Goal: Task Accomplishment & Management: Complete application form

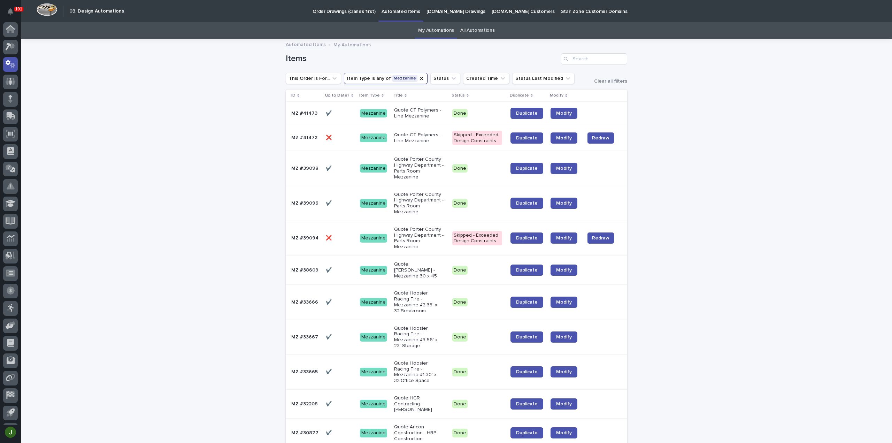
scroll to position [15, 0]
click at [10, 85] on icon at bounding box center [10, 86] width 4 height 4
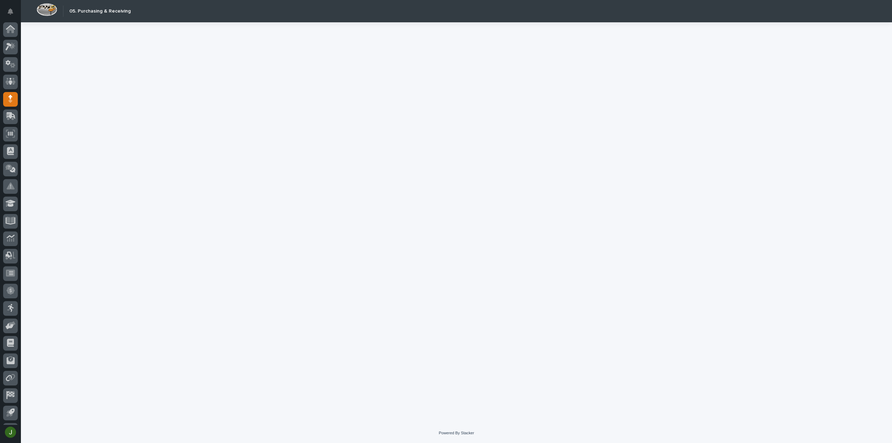
scroll to position [15, 0]
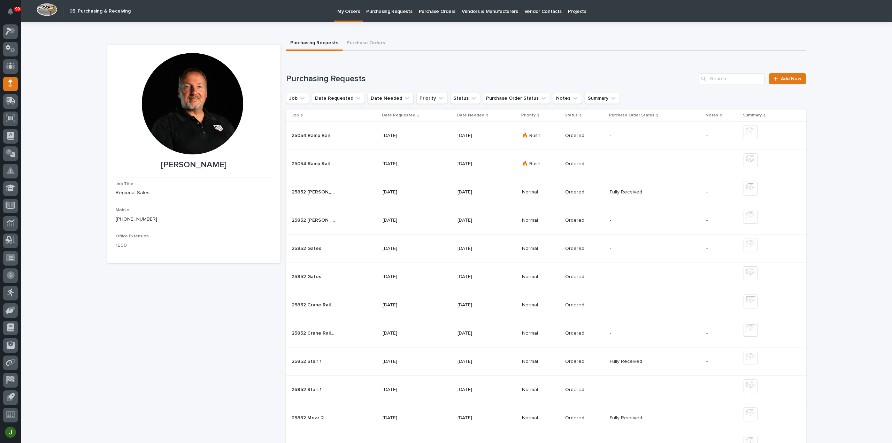
click at [395, 13] on p "Purchasing Requests" at bounding box center [389, 7] width 46 height 15
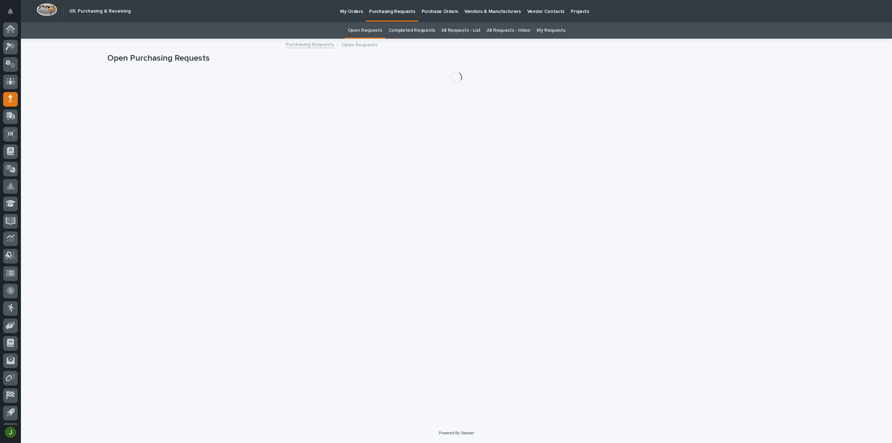
scroll to position [15, 0]
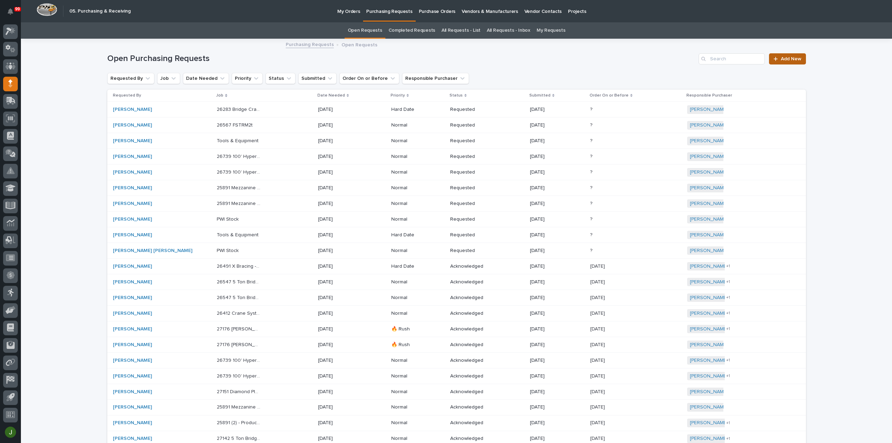
click at [786, 58] on span "Add New" at bounding box center [791, 58] width 21 height 5
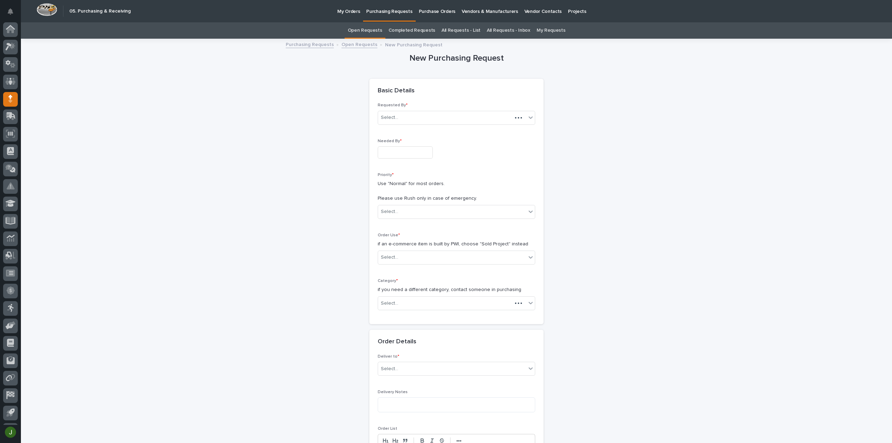
scroll to position [15, 0]
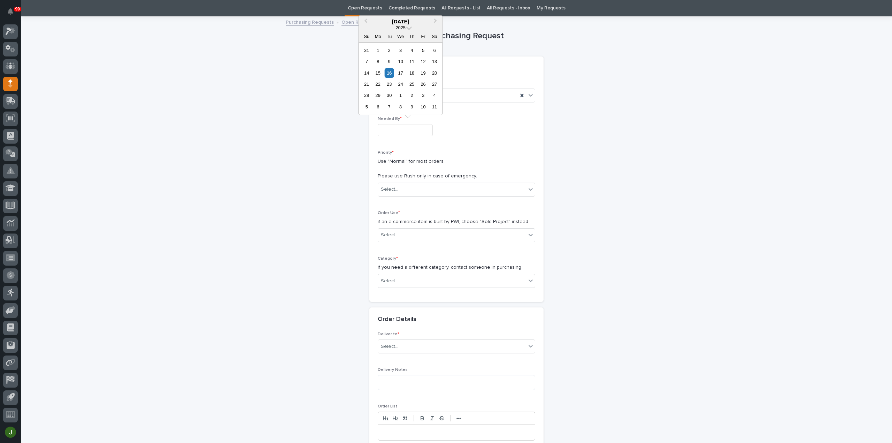
click at [386, 127] on input "text" at bounding box center [405, 130] width 55 height 12
click at [412, 74] on div "18" at bounding box center [411, 72] width 9 height 9
type input "**********"
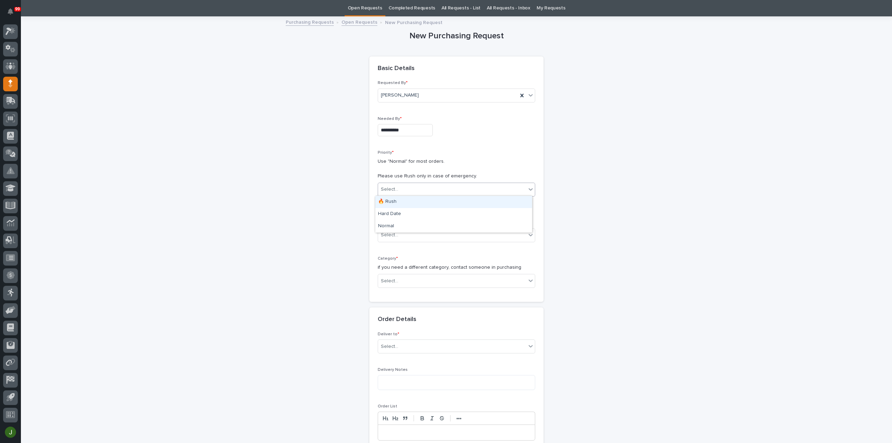
click at [401, 187] on div "Select..." at bounding box center [452, 189] width 148 height 11
click at [402, 203] on div "🔥 Rush" at bounding box center [453, 202] width 157 height 12
click at [393, 234] on div "Select..." at bounding box center [389, 234] width 17 height 7
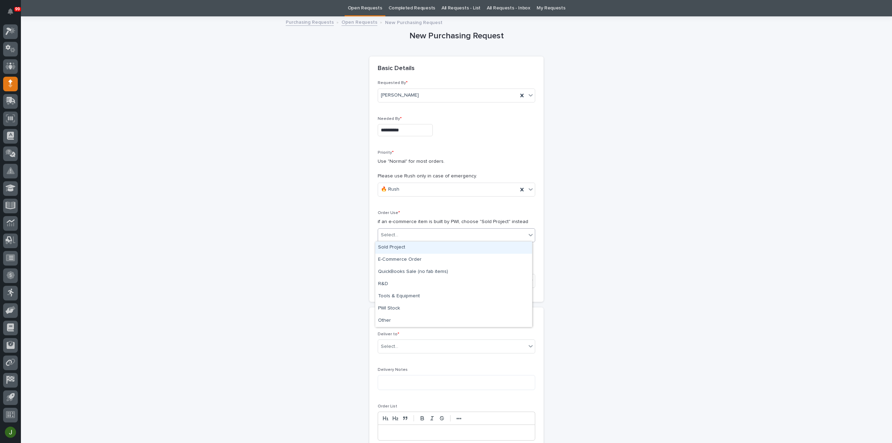
click at [401, 246] on div "Sold Project" at bounding box center [453, 247] width 157 height 12
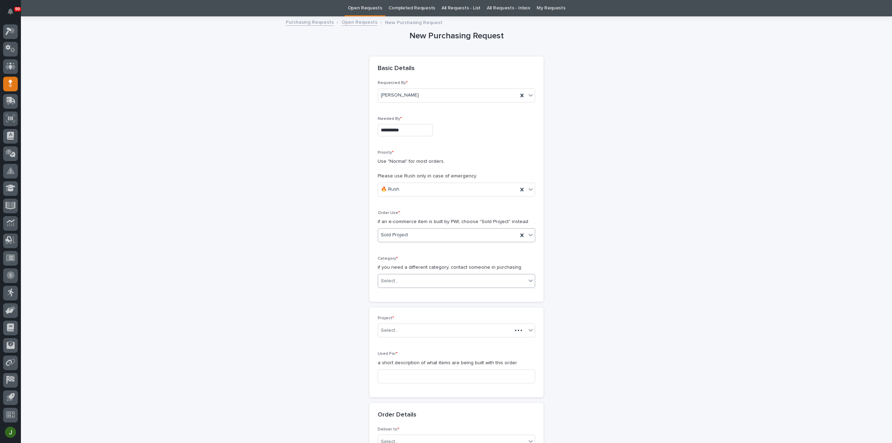
click at [394, 278] on div "Select..." at bounding box center [389, 280] width 17 height 7
click at [397, 379] on div "Steel" at bounding box center [453, 378] width 157 height 12
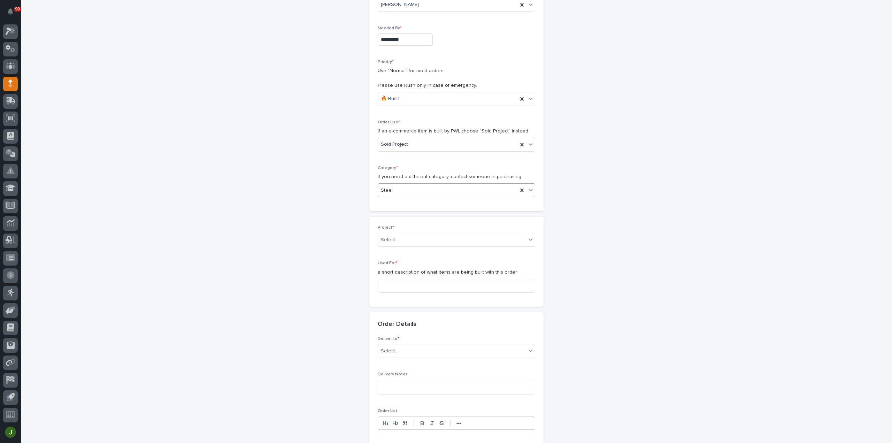
scroll to position [127, 0]
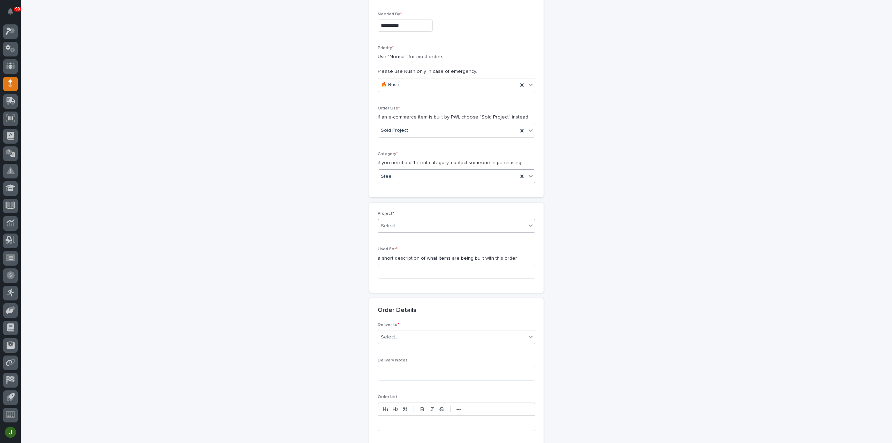
click at [407, 224] on div "Select..." at bounding box center [452, 225] width 148 height 11
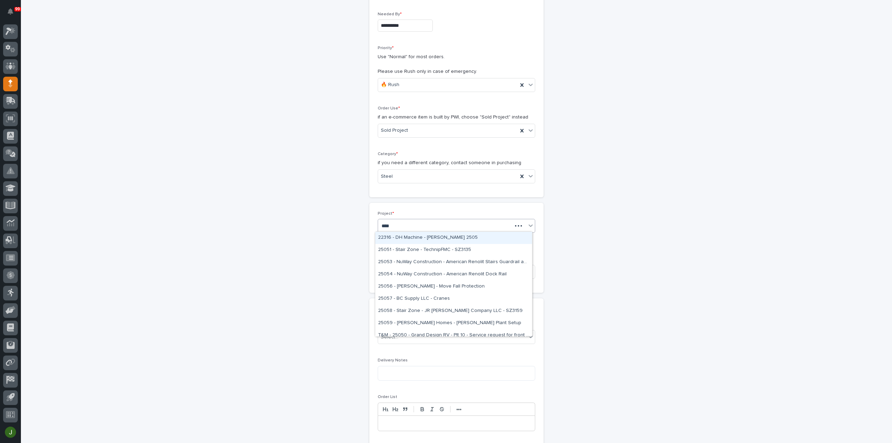
type input "*****"
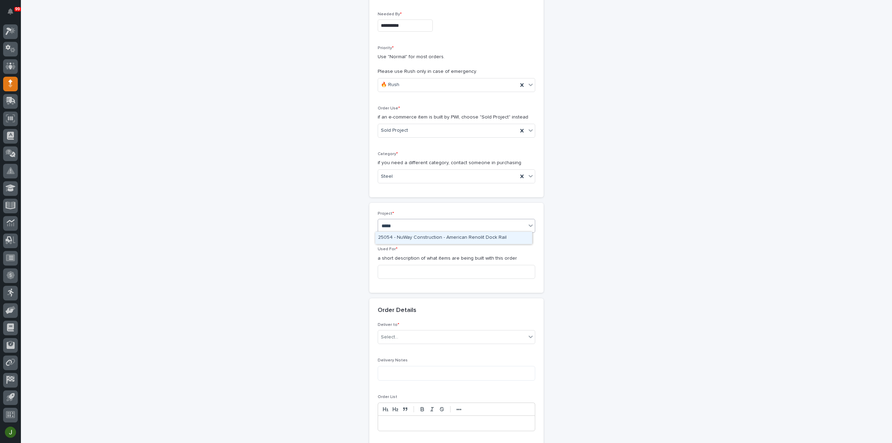
click at [411, 238] on div "25054 - NuWay Construction - American Renolit Dock Rail" at bounding box center [453, 238] width 157 height 12
click at [390, 269] on input at bounding box center [456, 272] width 157 height 14
click at [387, 270] on input "SOuth Dock Rails" at bounding box center [456, 272] width 157 height 14
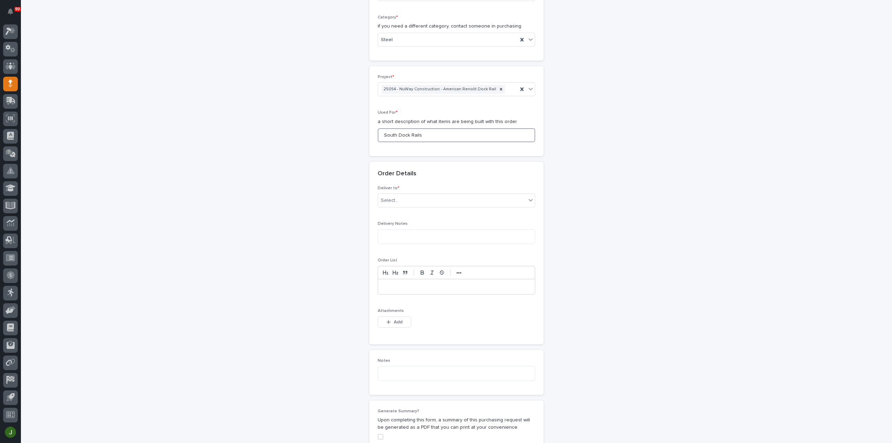
scroll to position [301, 0]
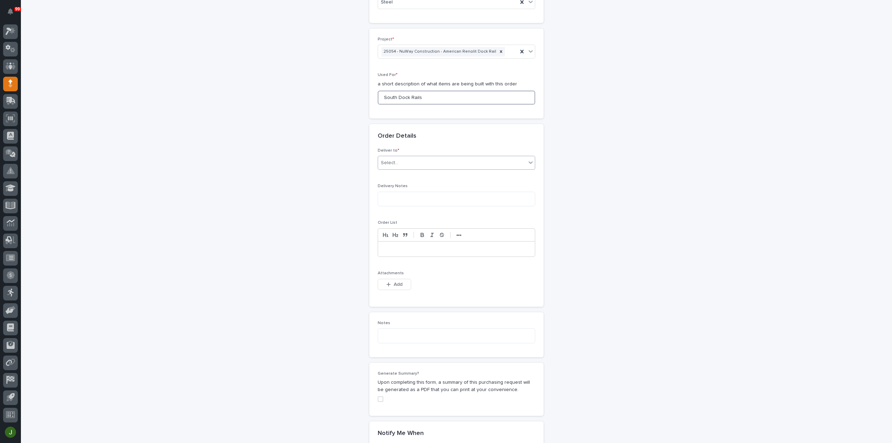
type input "South Dock Rails"
click at [398, 163] on div "Select..." at bounding box center [452, 162] width 148 height 11
click at [398, 175] on div "PWI" at bounding box center [453, 175] width 157 height 12
click at [394, 284] on span "Add" at bounding box center [398, 284] width 9 height 6
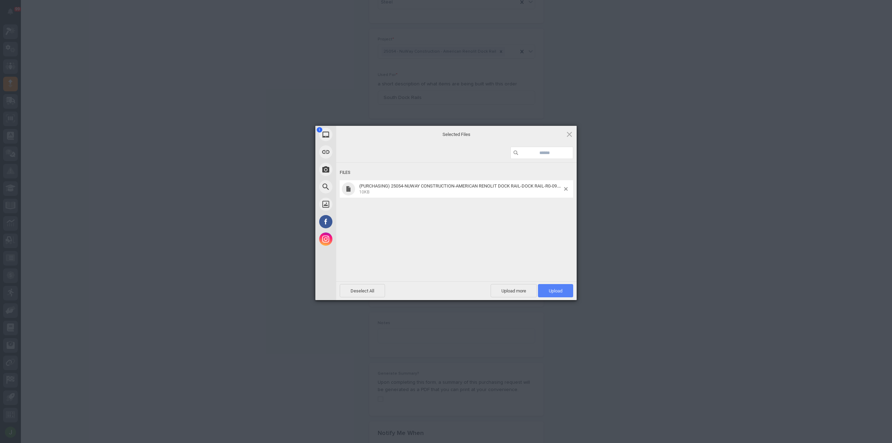
click at [558, 292] on span "Upload 1" at bounding box center [556, 290] width 14 height 5
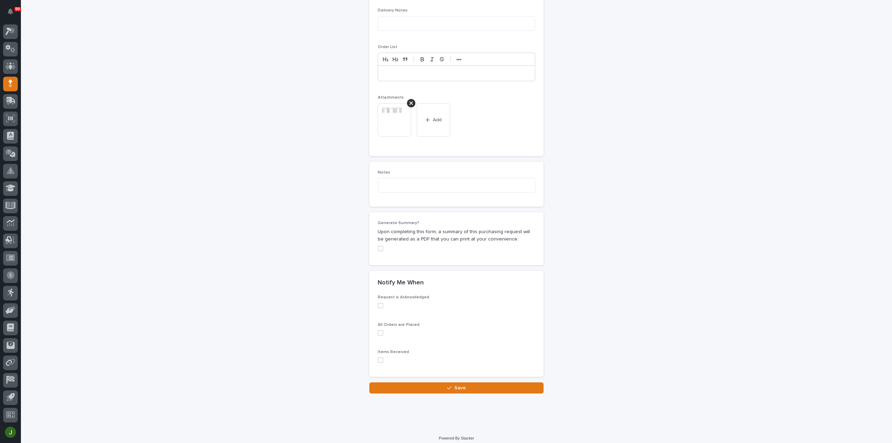
scroll to position [479, 0]
click at [454, 382] on span "Save" at bounding box center [459, 385] width 11 height 6
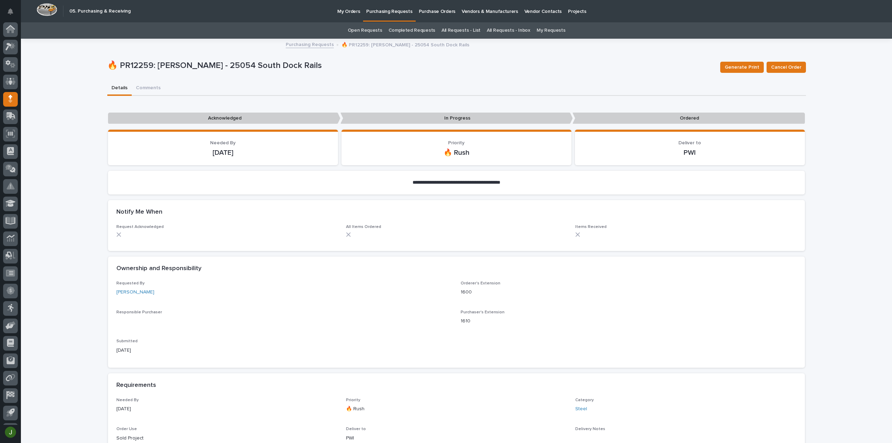
scroll to position [15, 0]
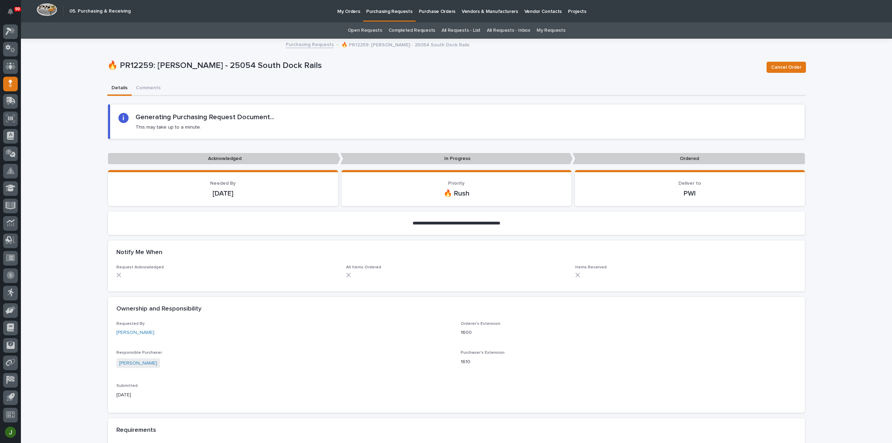
click at [392, 11] on p "Purchasing Requests" at bounding box center [389, 7] width 46 height 15
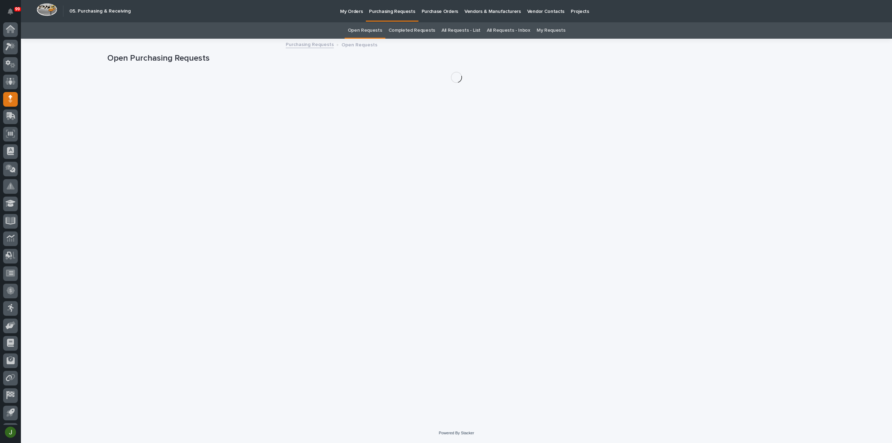
scroll to position [15, 0]
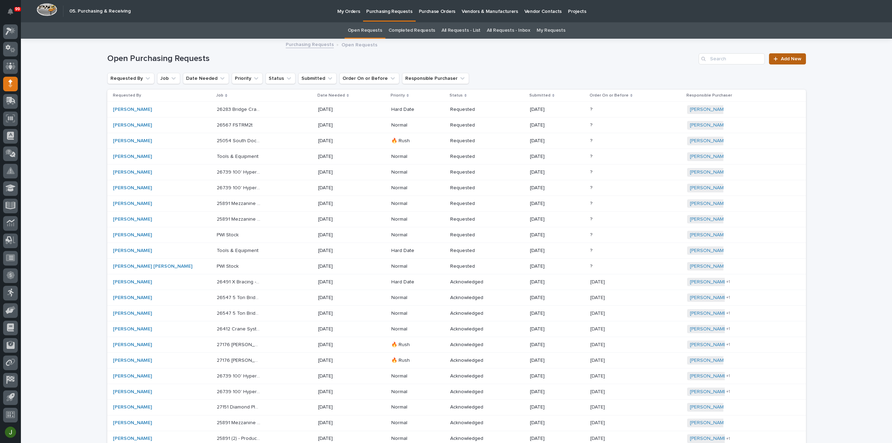
click at [789, 59] on span "Add New" at bounding box center [791, 58] width 21 height 5
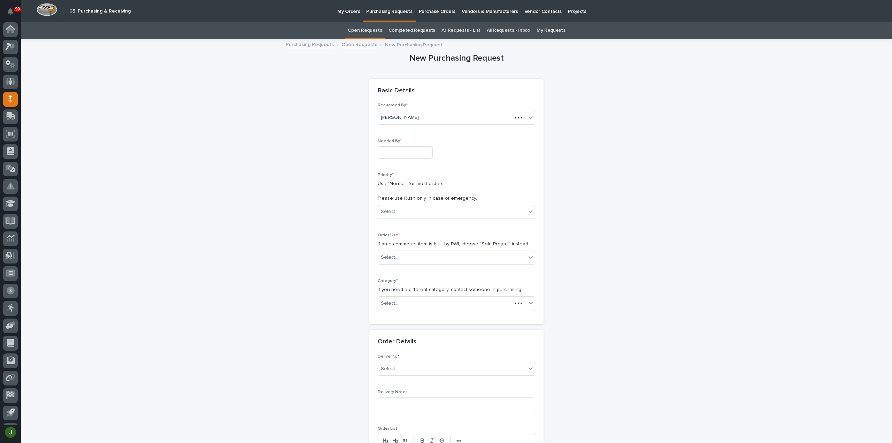
scroll to position [15, 0]
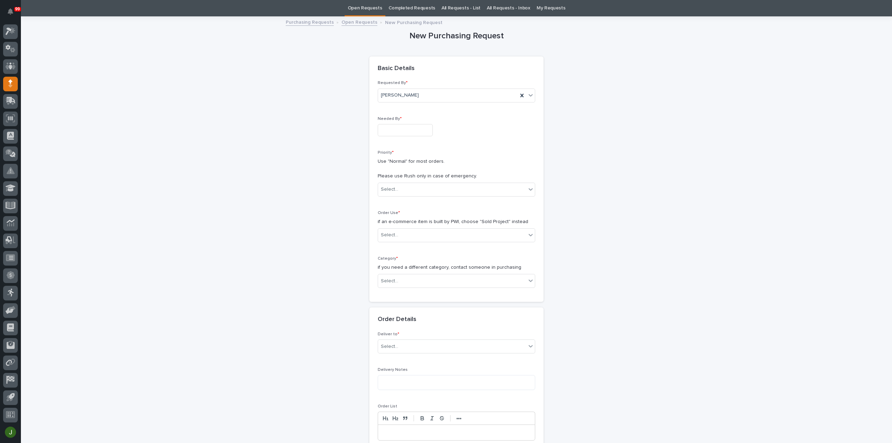
click at [394, 131] on input "text" at bounding box center [405, 130] width 55 height 12
click at [413, 73] on div "18" at bounding box center [411, 72] width 9 height 9
type input "**********"
click at [393, 190] on div "Select..." at bounding box center [389, 189] width 17 height 7
click at [393, 202] on div "🔥 Rush" at bounding box center [453, 202] width 157 height 12
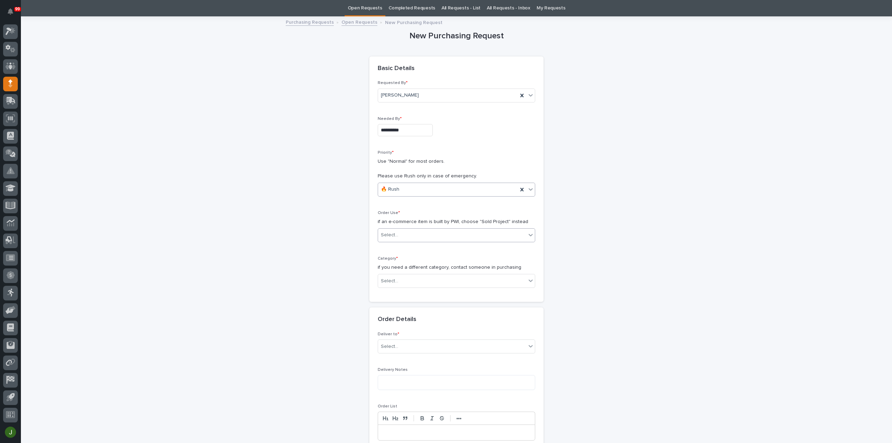
click at [391, 234] on div "Select..." at bounding box center [389, 234] width 17 height 7
click at [392, 245] on div "Sold Project" at bounding box center [453, 247] width 157 height 12
click at [390, 278] on div "Select..." at bounding box center [389, 280] width 17 height 7
click at [394, 352] on div "Parts & Hardware" at bounding box center [453, 354] width 157 height 12
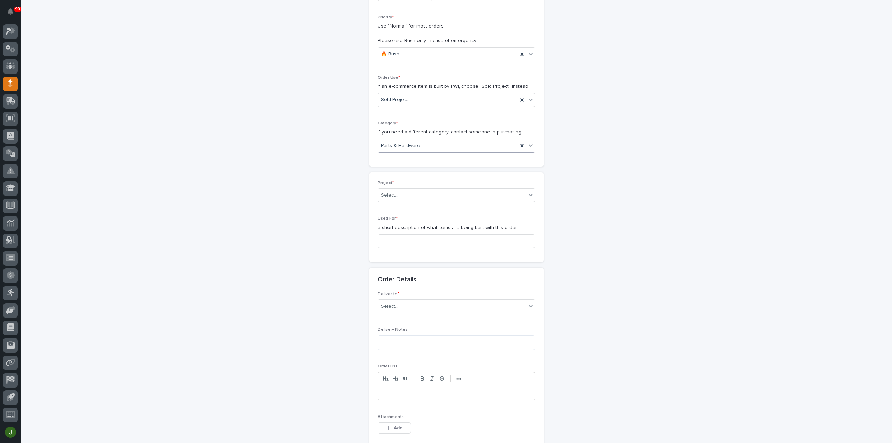
scroll to position [162, 0]
click at [399, 188] on input "text" at bounding box center [399, 191] width 1 height 6
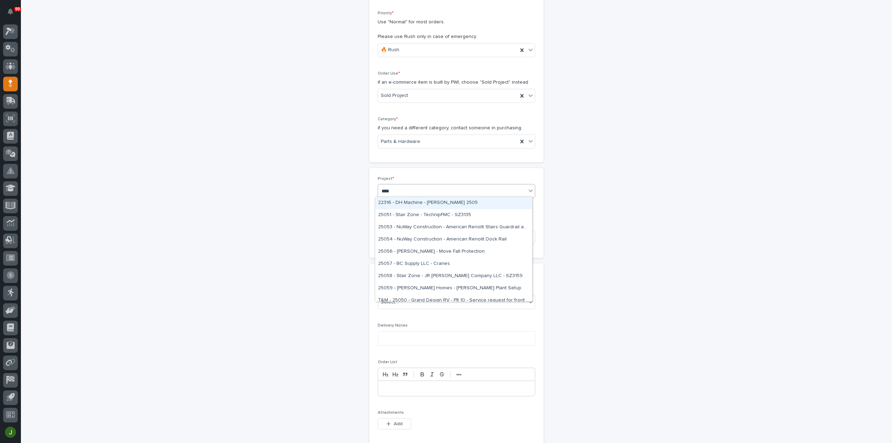
type input "*****"
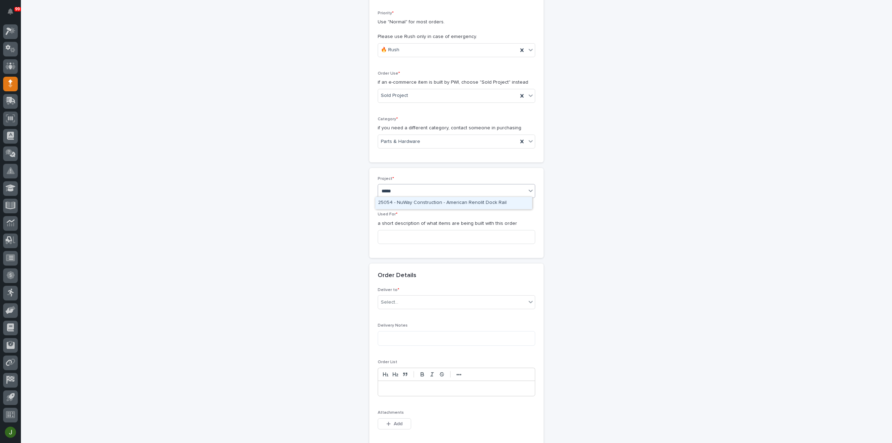
click at [422, 200] on div "25054 - NuWay Construction - American Renolit Dock Rail" at bounding box center [453, 203] width 157 height 12
click at [390, 234] on input at bounding box center [456, 237] width 157 height 14
type input "South Dock Rails"
click at [399, 302] on div "Select..." at bounding box center [452, 301] width 148 height 11
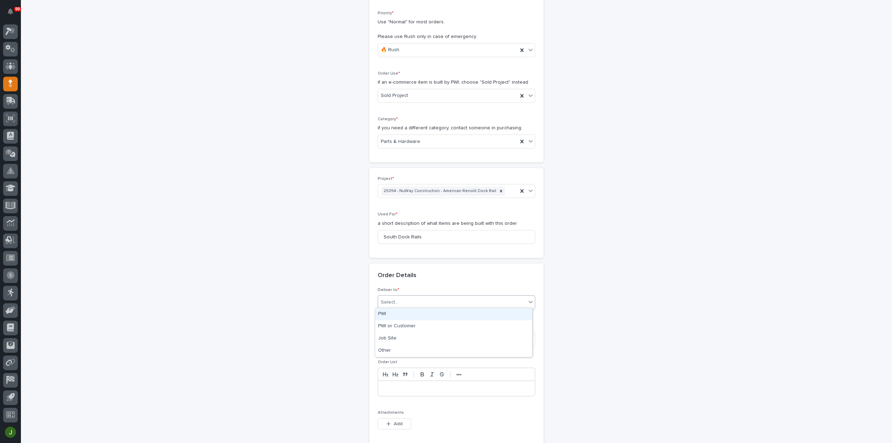
click at [394, 315] on div "PWI" at bounding box center [453, 314] width 157 height 12
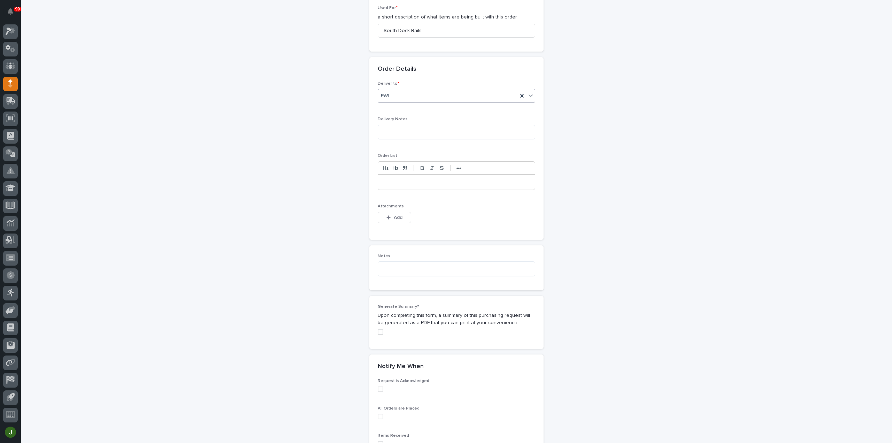
scroll to position [371, 0]
click at [394, 214] on span "Add" at bounding box center [398, 214] width 9 height 6
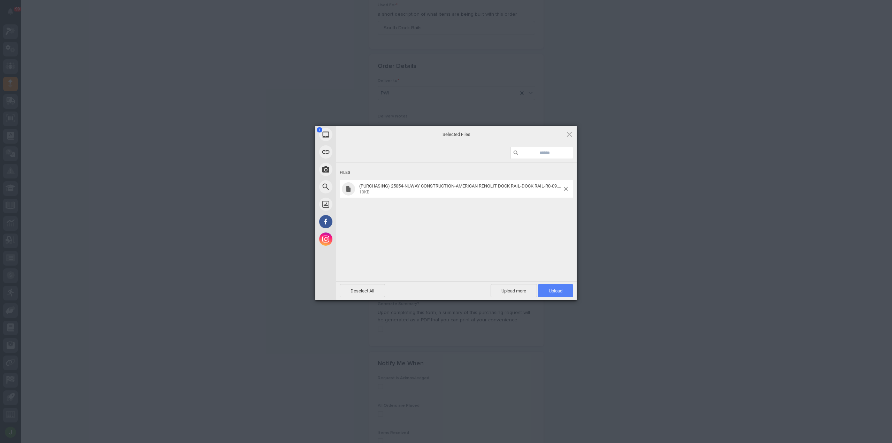
click at [559, 291] on span "Upload 1" at bounding box center [556, 290] width 14 height 5
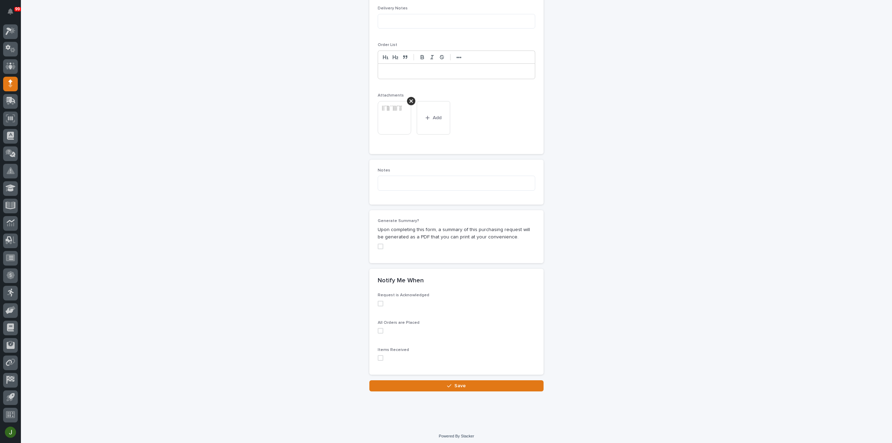
scroll to position [479, 0]
click at [449, 382] on div "button" at bounding box center [450, 384] width 7 height 5
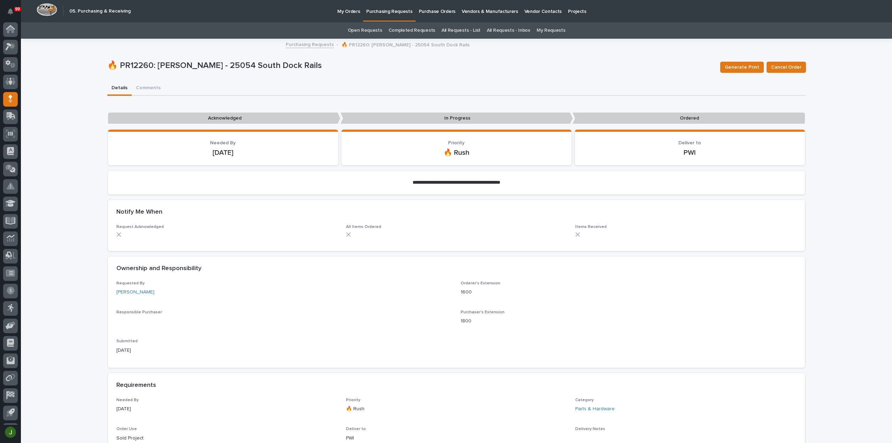
scroll to position [15, 0]
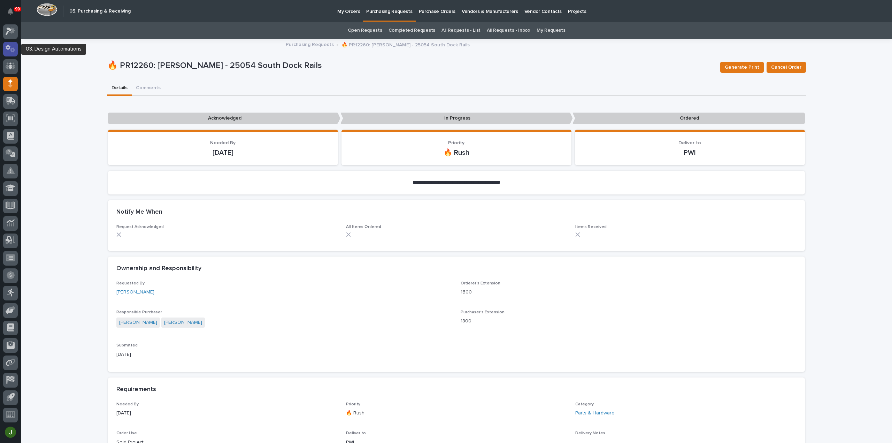
click at [8, 46] on icon at bounding box center [8, 47] width 5 height 5
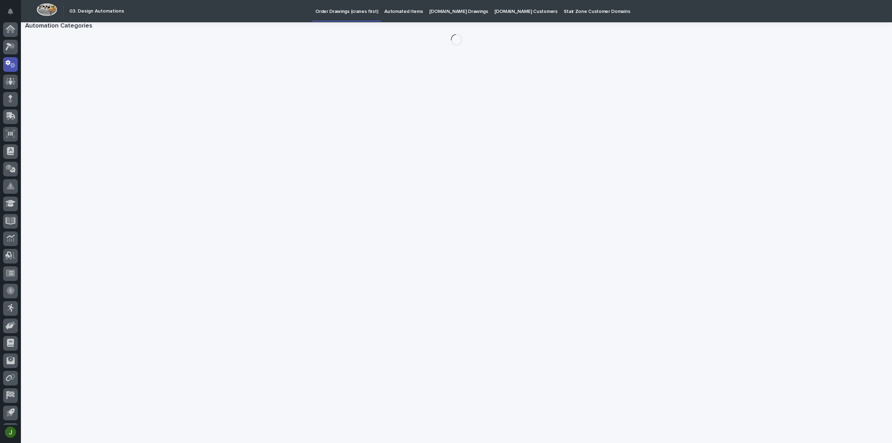
scroll to position [15, 0]
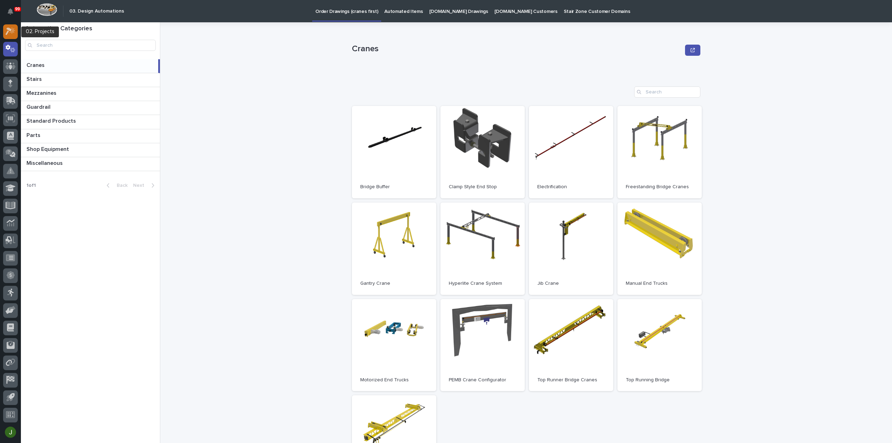
click at [9, 30] on icon at bounding box center [9, 32] width 6 height 8
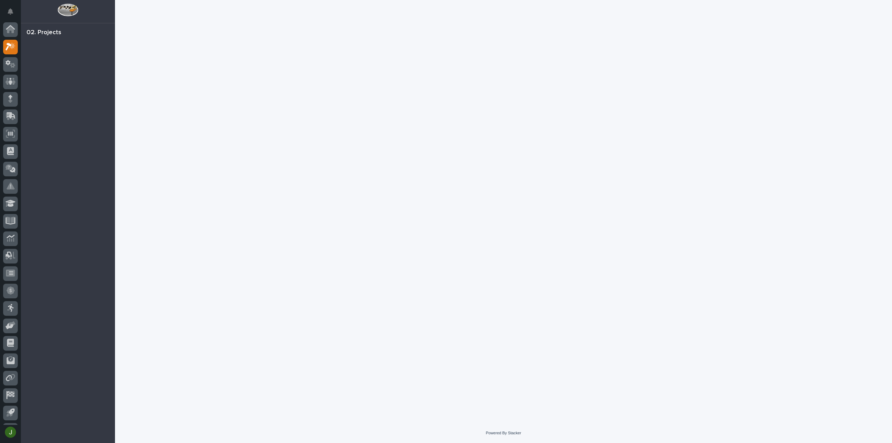
scroll to position [15, 0]
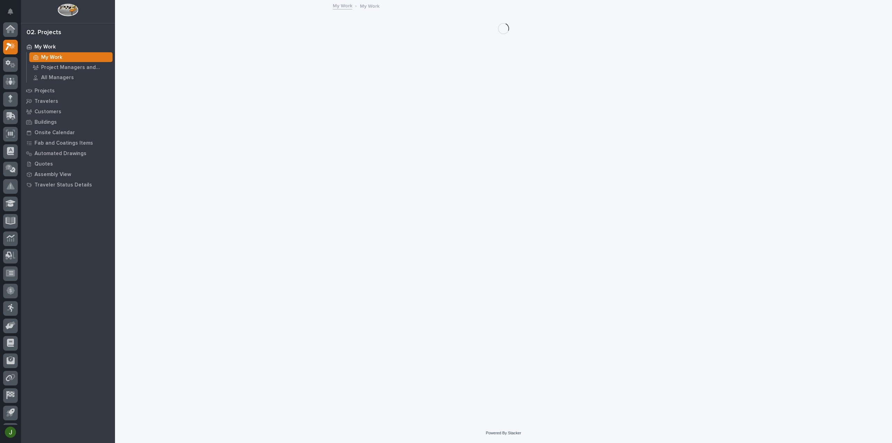
scroll to position [15, 0]
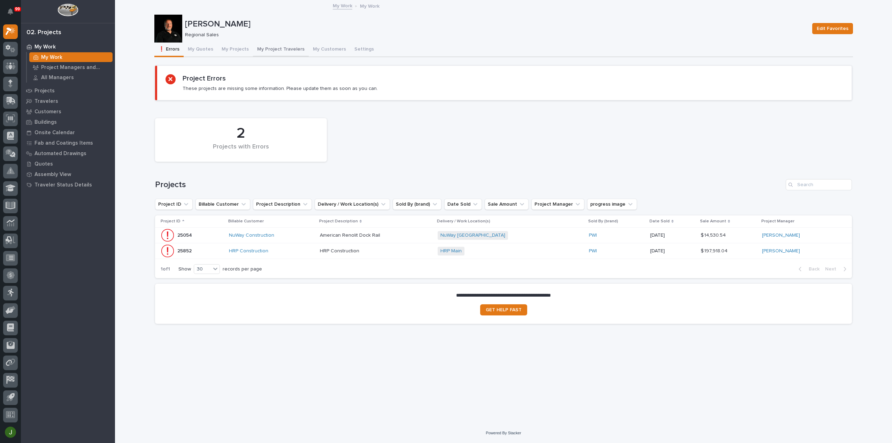
click at [266, 48] on button "My Project Travelers" at bounding box center [281, 49] width 56 height 15
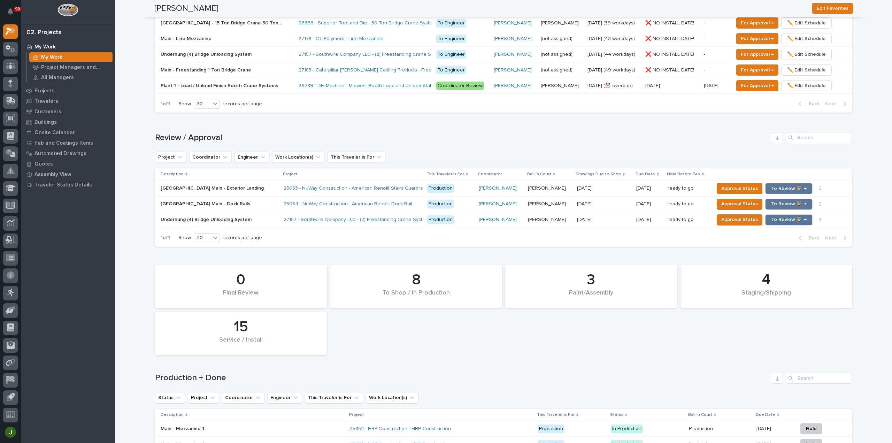
scroll to position [627, 0]
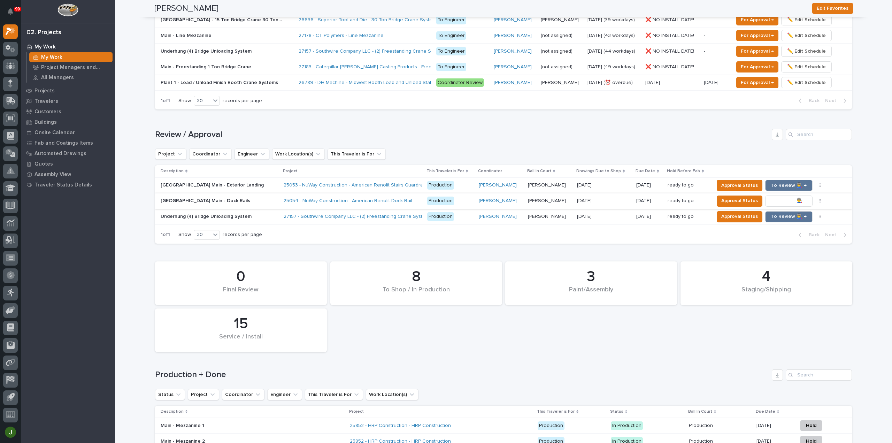
click at [776, 198] on span "To Review 👨‍🏭 →" at bounding box center [789, 200] width 36 height 8
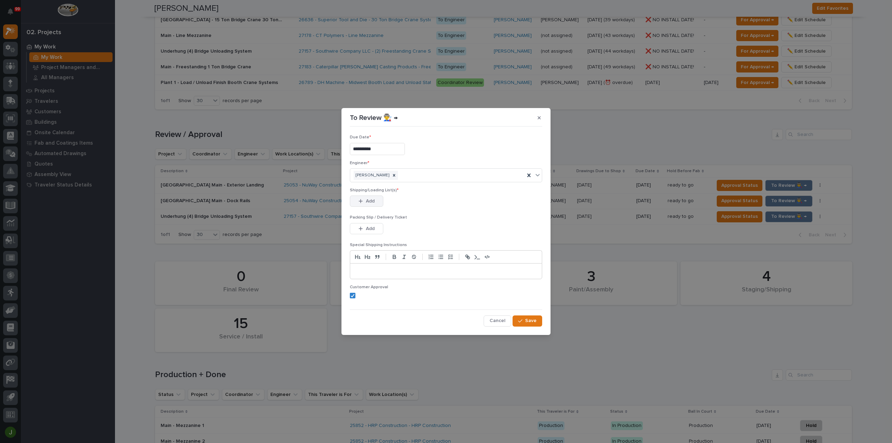
click at [367, 201] on span "Add" at bounding box center [370, 201] width 9 height 6
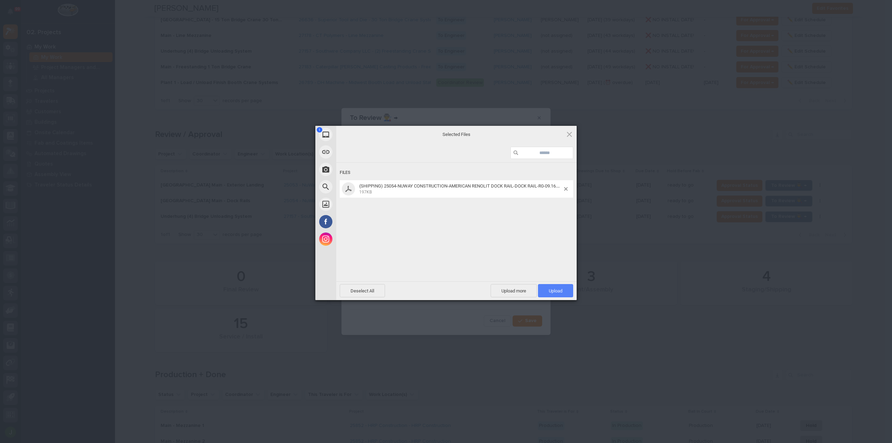
click at [556, 291] on span "Upload 1" at bounding box center [556, 290] width 14 height 5
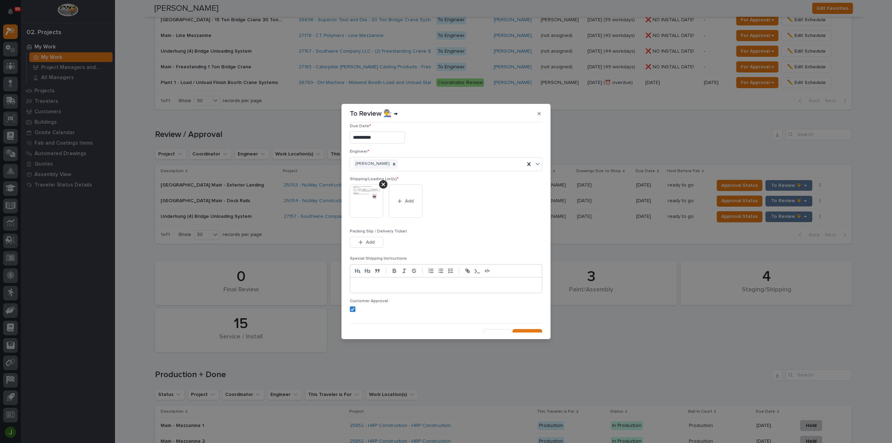
scroll to position [14, 0]
click at [525, 326] on span "Save" at bounding box center [530, 327] width 11 height 6
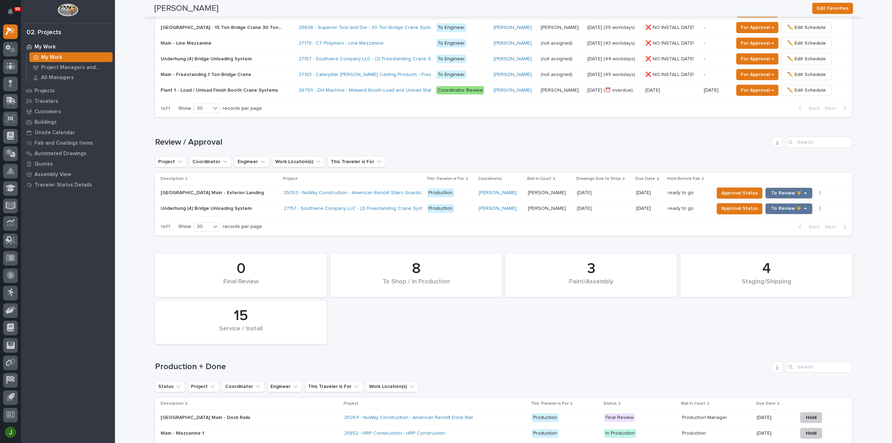
scroll to position [618, 0]
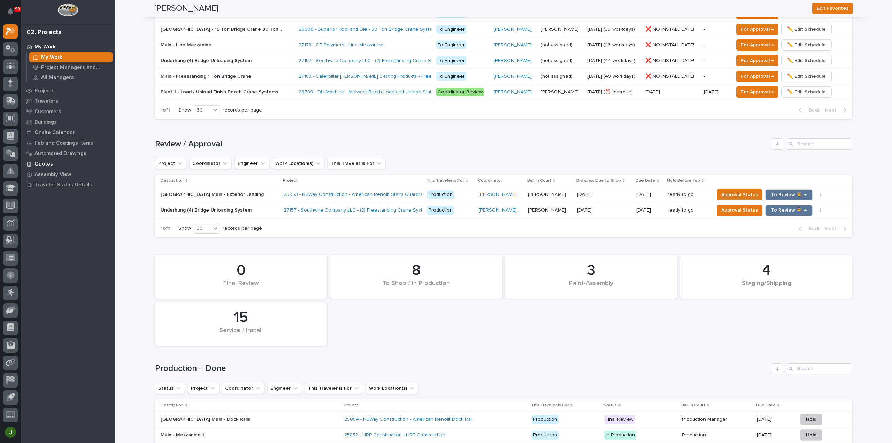
click at [47, 163] on p "Quotes" at bounding box center [43, 164] width 18 height 6
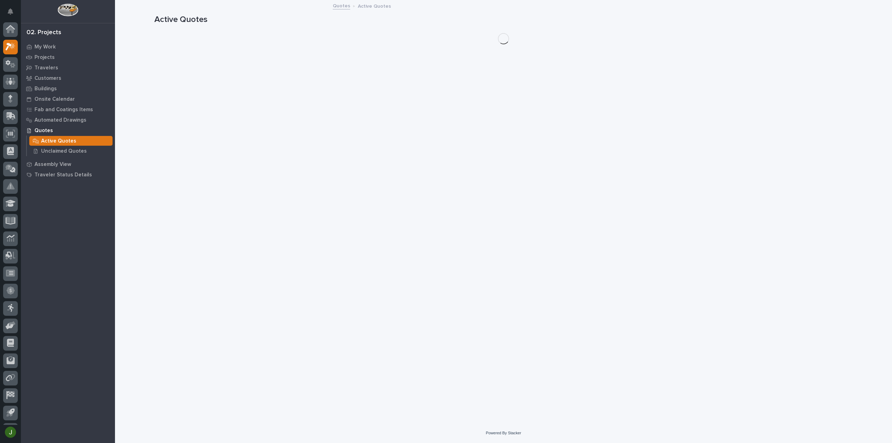
scroll to position [15, 0]
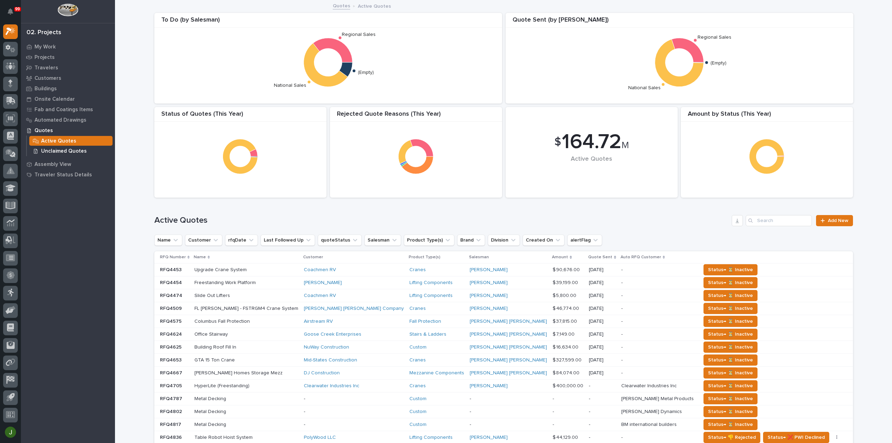
click at [64, 150] on p "Unclaimed Quotes" at bounding box center [64, 151] width 46 height 6
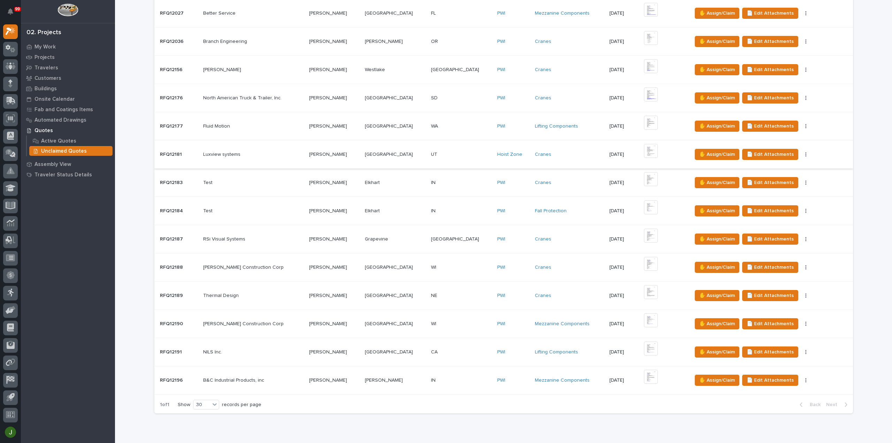
scroll to position [70, 0]
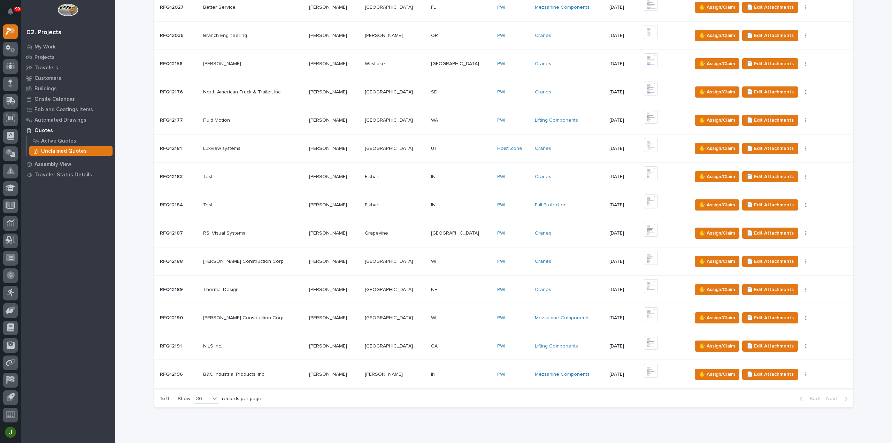
click at [644, 370] on img at bounding box center [651, 371] width 14 height 14
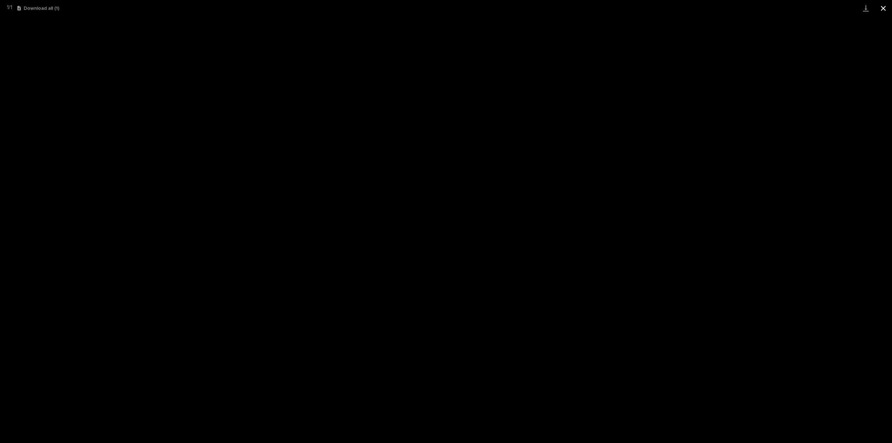
click at [884, 9] on button "Close gallery" at bounding box center [882, 8] width 17 height 16
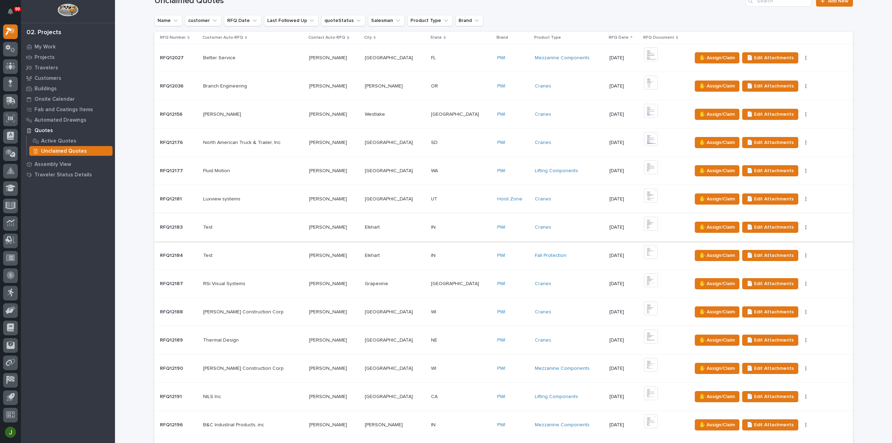
scroll to position [0, 0]
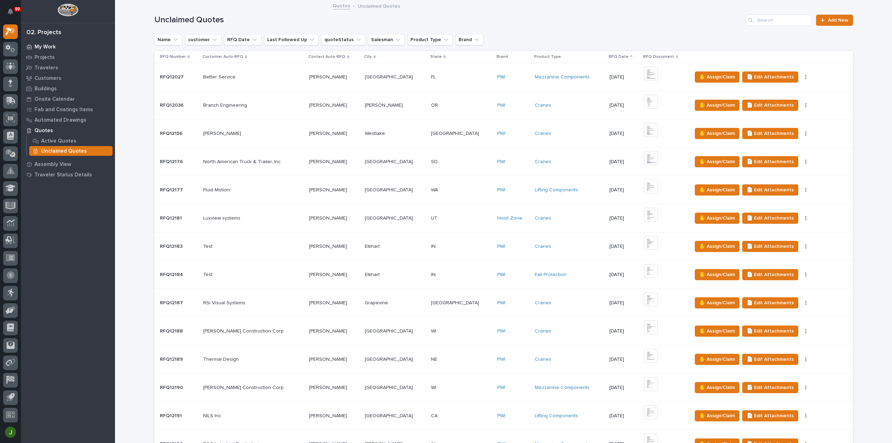
click at [42, 47] on p "My Work" at bounding box center [44, 47] width 21 height 6
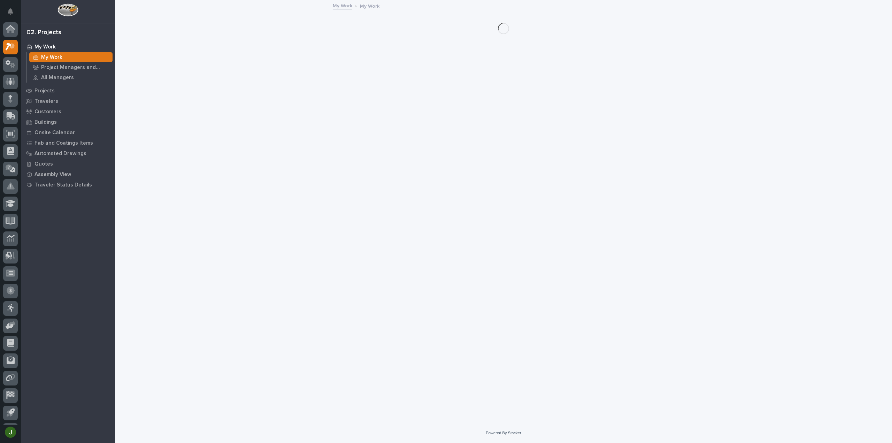
scroll to position [15, 0]
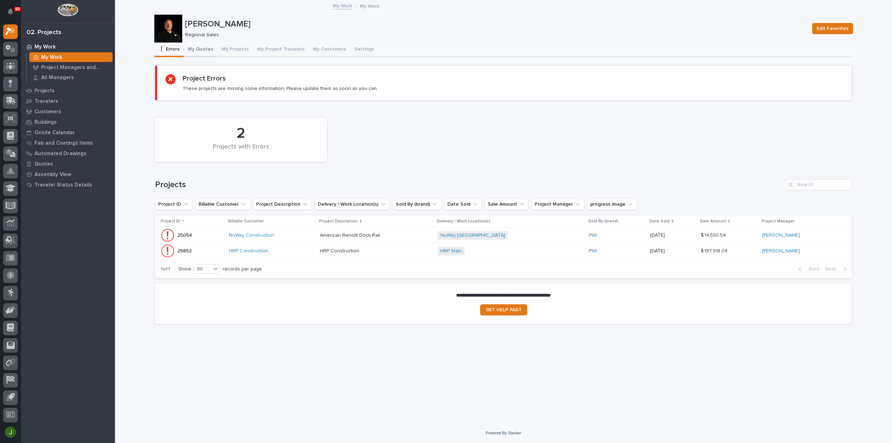
click at [205, 47] on button "My Quotes" at bounding box center [201, 49] width 34 height 15
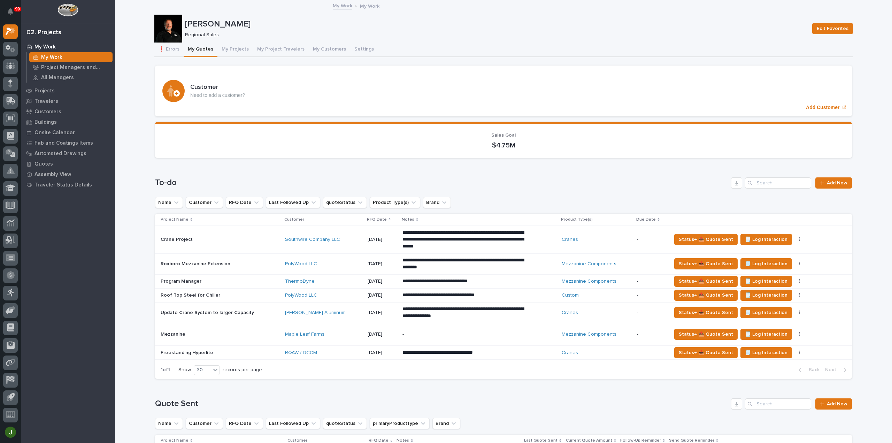
scroll to position [139, 0]
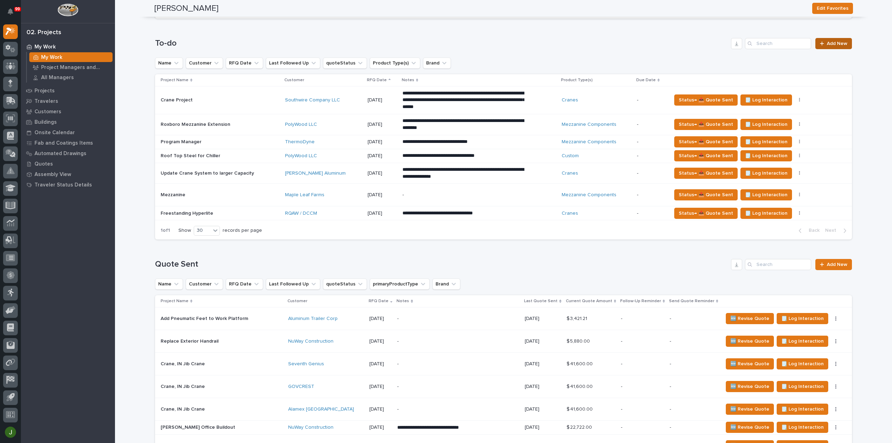
click at [831, 41] on span "Add New" at bounding box center [837, 43] width 21 height 5
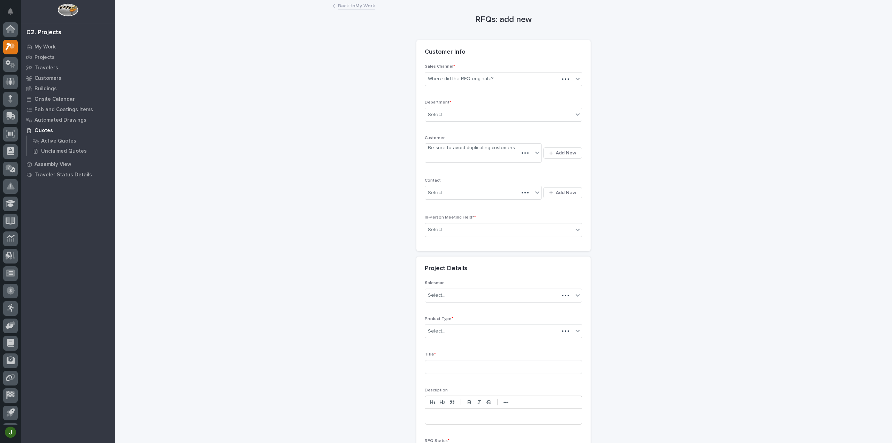
scroll to position [15, 0]
click at [477, 78] on div "Where did the RFQ originate?" at bounding box center [460, 78] width 65 height 7
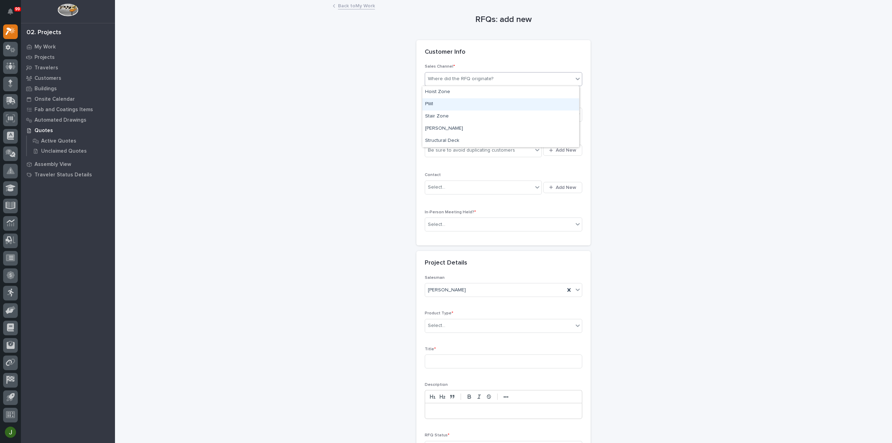
click at [439, 105] on div "PWI" at bounding box center [500, 104] width 157 height 12
click at [440, 114] on div "Select..." at bounding box center [436, 114] width 17 height 7
click at [444, 140] on span "Regional Sales" at bounding box center [443, 139] width 37 height 8
click at [476, 149] on div "Be sure to avoid duplicating customers" at bounding box center [471, 150] width 87 height 7
type input "*********"
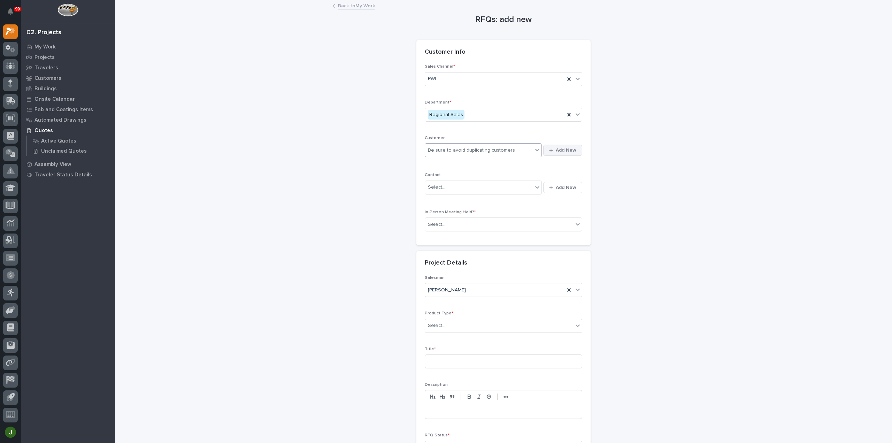
click at [556, 149] on span "Add New" at bounding box center [566, 150] width 21 height 6
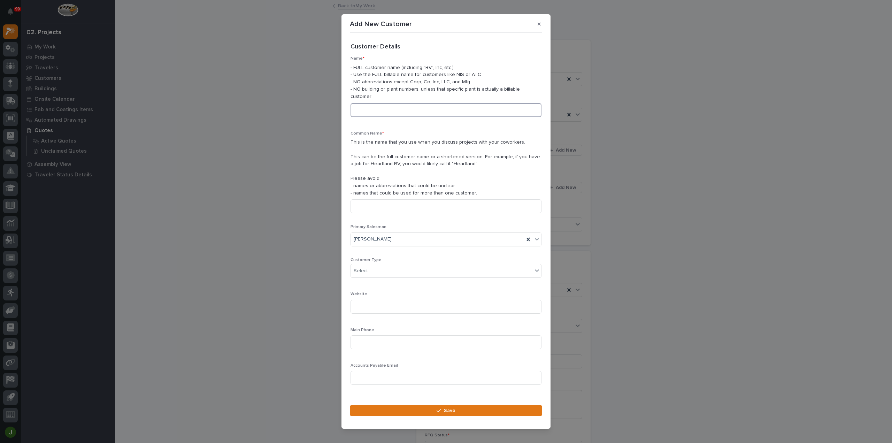
click at [369, 107] on input at bounding box center [445, 110] width 191 height 14
type input "Innovated Manufacturing"
click at [371, 202] on input at bounding box center [445, 206] width 191 height 14
drag, startPoint x: 412, startPoint y: 106, endPoint x: 352, endPoint y: 107, distance: 59.6
click at [352, 107] on input "Innovated Manufacturing" at bounding box center [445, 110] width 191 height 14
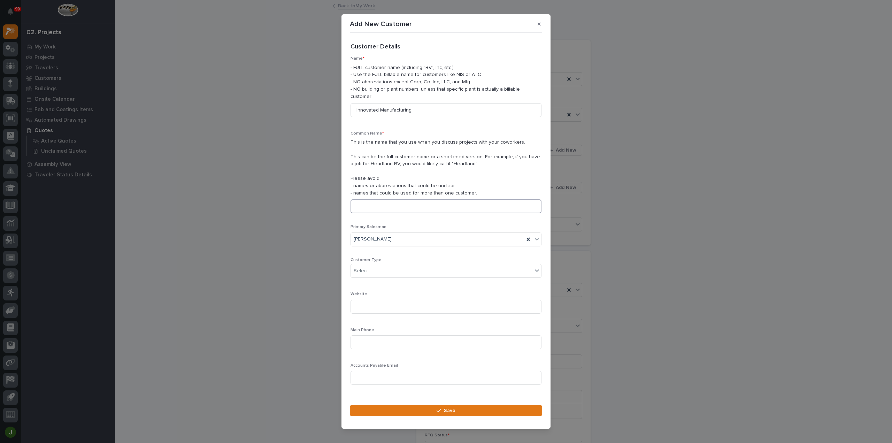
click at [365, 200] on input at bounding box center [445, 206] width 191 height 14
paste input "Innovated Manufacturing"
type input "Innovated Manufacturing"
click at [372, 267] on div "Select..." at bounding box center [441, 270] width 181 height 11
click at [372, 292] on div "End User" at bounding box center [443, 292] width 185 height 12
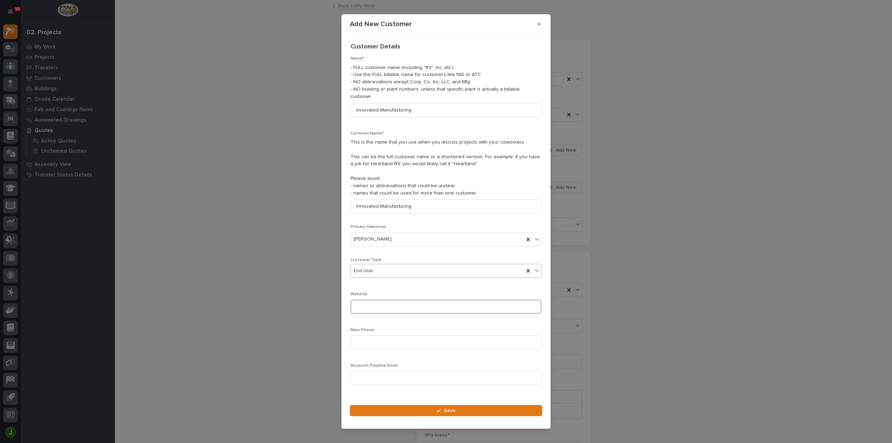
click at [368, 302] on input at bounding box center [445, 307] width 191 height 14
click at [366, 337] on input at bounding box center [445, 342] width 191 height 14
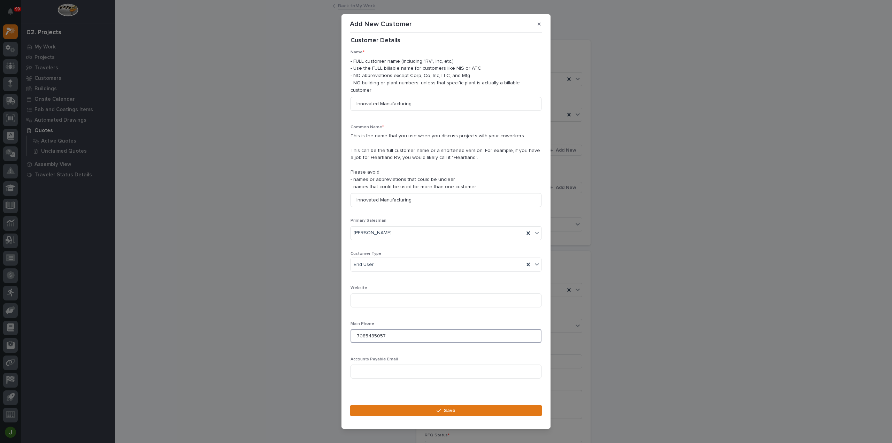
scroll to position [10, 0]
type input "7085485057"
click at [430, 407] on button "Save" at bounding box center [446, 410] width 192 height 11
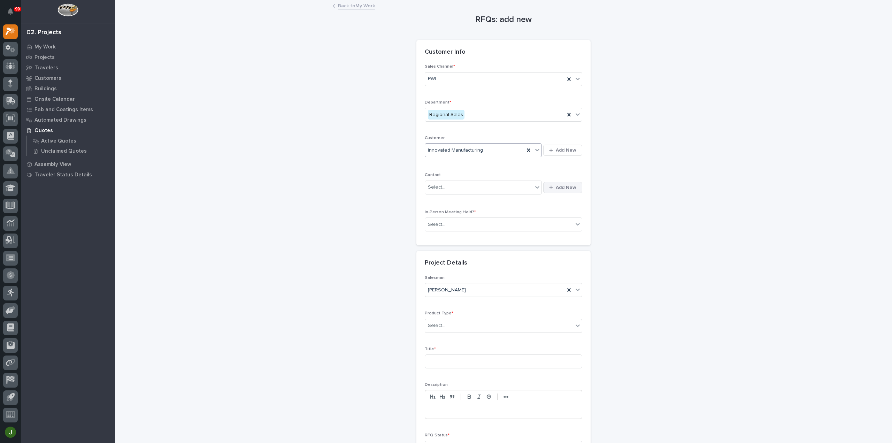
click at [556, 187] on span "Add New" at bounding box center [566, 187] width 21 height 6
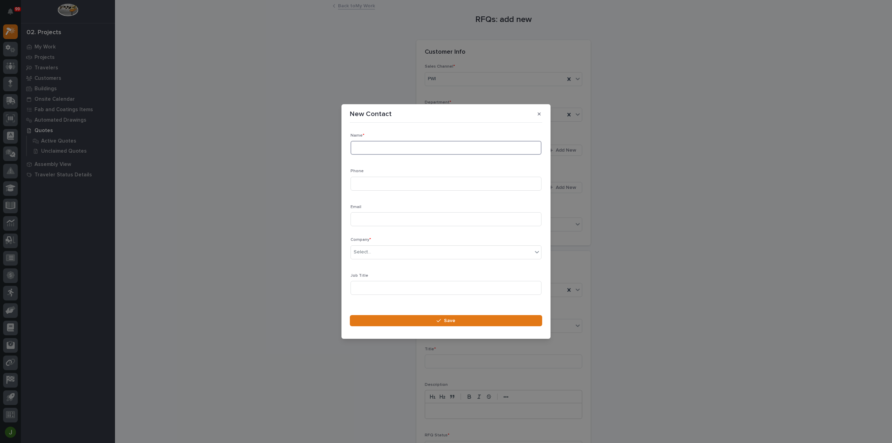
click at [381, 150] on input at bounding box center [445, 148] width 191 height 14
type input "[PERSON_NAME]"
click at [372, 181] on input at bounding box center [445, 184] width 191 height 14
type input "7085485057"
click at [372, 219] on input at bounding box center [445, 219] width 191 height 14
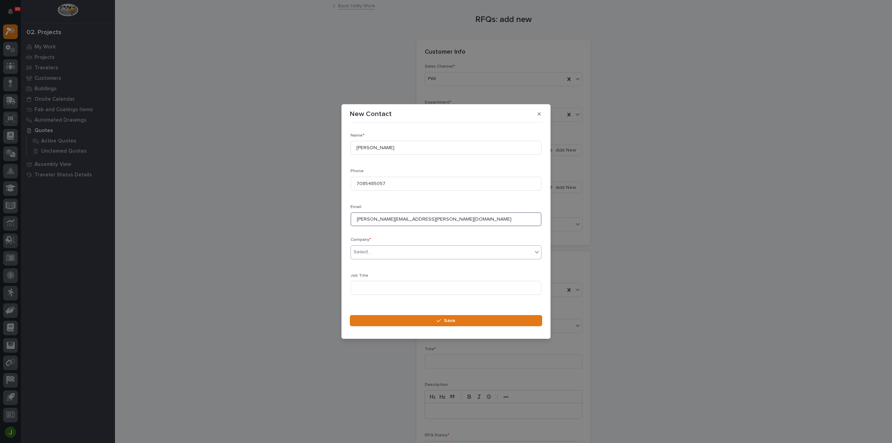
type input "[PERSON_NAME][EMAIL_ADDRESS][PERSON_NAME][DOMAIN_NAME]"
click at [379, 253] on div "Select..." at bounding box center [441, 251] width 181 height 11
type input "*********"
click at [382, 264] on div "Innovated Manufacturing" at bounding box center [443, 265] width 185 height 12
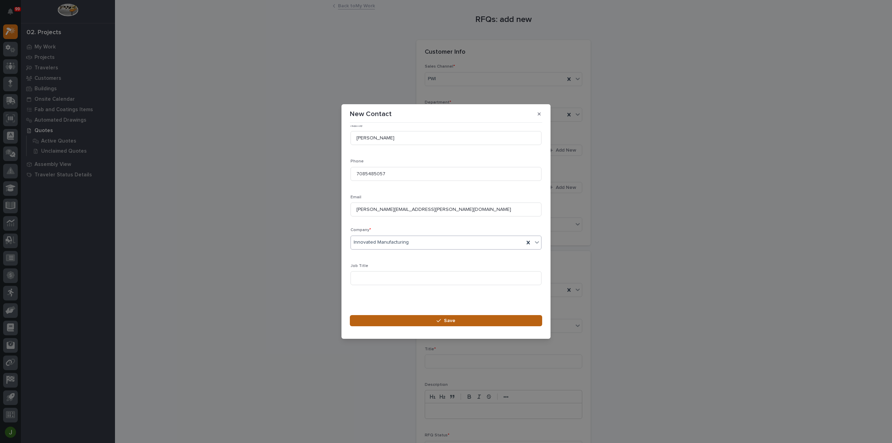
click at [442, 320] on div "button" at bounding box center [439, 320] width 7 height 5
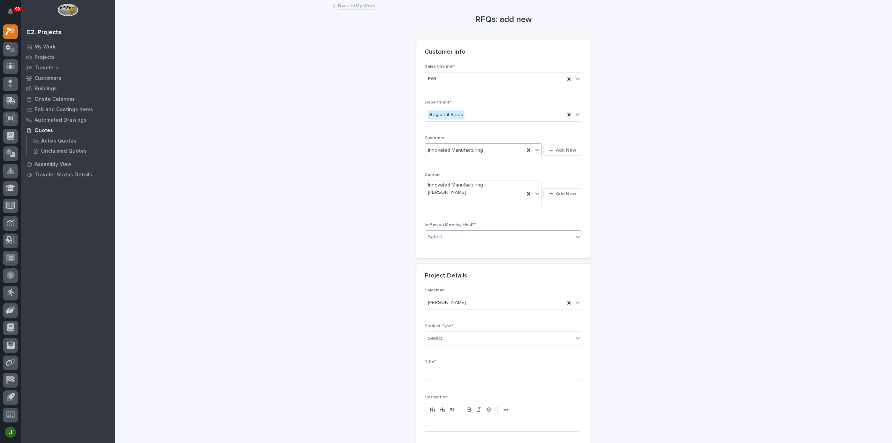
click at [456, 234] on div "Select..." at bounding box center [499, 236] width 148 height 11
click at [444, 249] on div "Yes" at bounding box center [500, 249] width 157 height 12
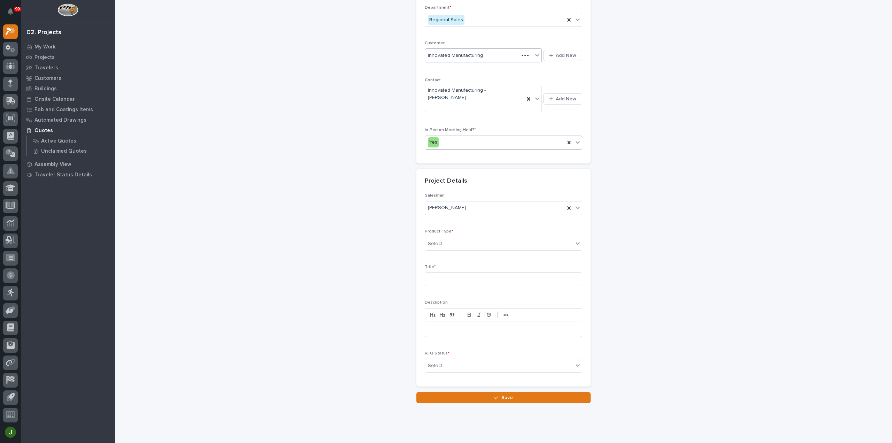
scroll to position [105, 0]
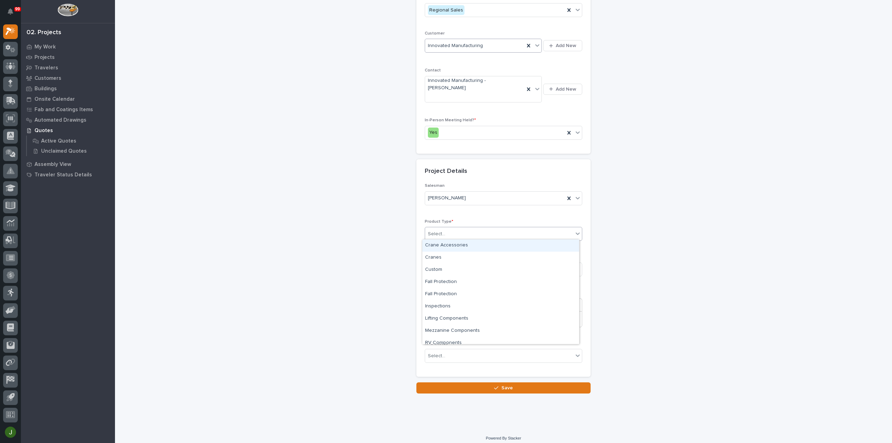
click at [448, 232] on div "Select..." at bounding box center [499, 233] width 148 height 11
click at [451, 329] on div "Mezzanine Components" at bounding box center [500, 331] width 157 height 12
click at [439, 266] on input at bounding box center [503, 269] width 157 height 14
type input "Robot Mezzanine"
click at [449, 354] on div "Select..." at bounding box center [499, 355] width 148 height 11
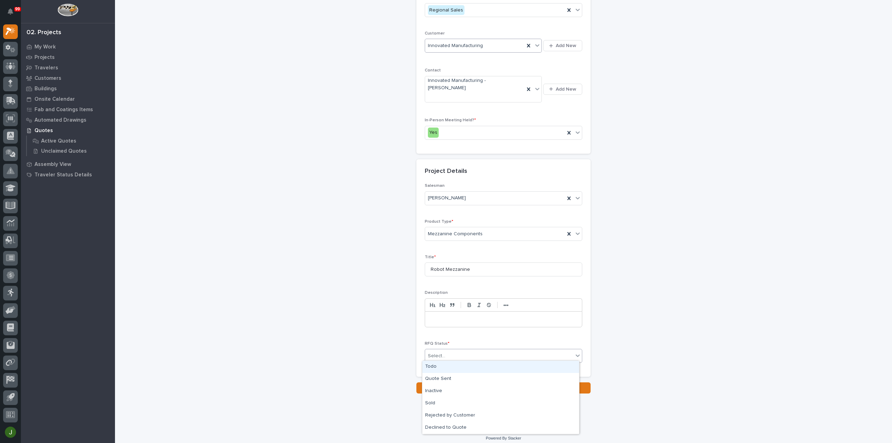
click at [446, 367] on div "Todo" at bounding box center [500, 367] width 157 height 12
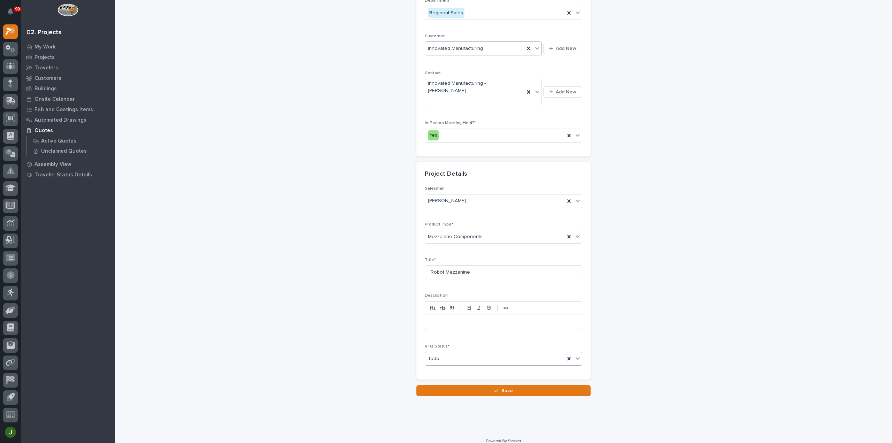
scroll to position [107, 0]
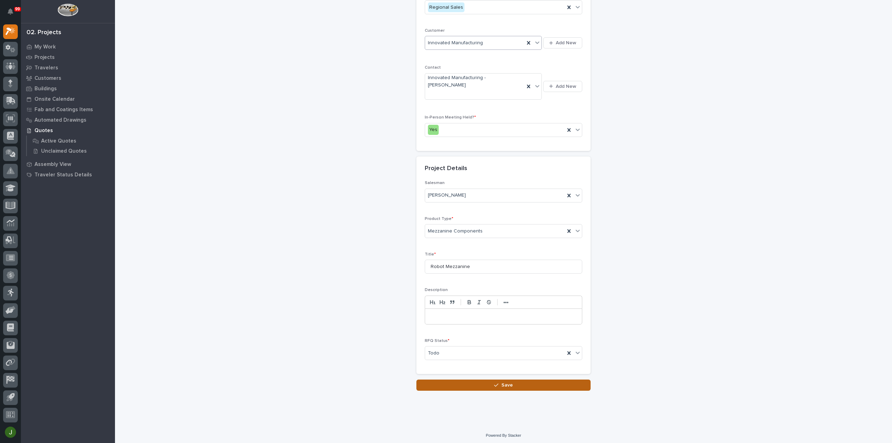
click at [504, 383] on span "Save" at bounding box center [506, 385] width 11 height 6
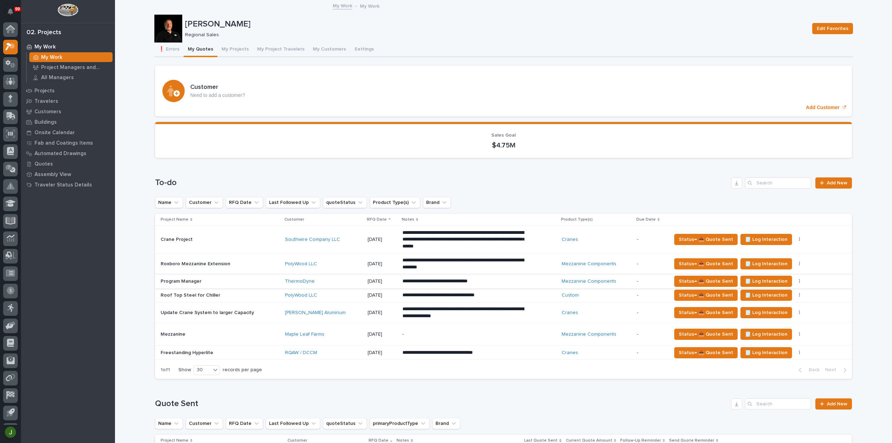
scroll to position [15, 0]
